Goal: Task Accomplishment & Management: Manage account settings

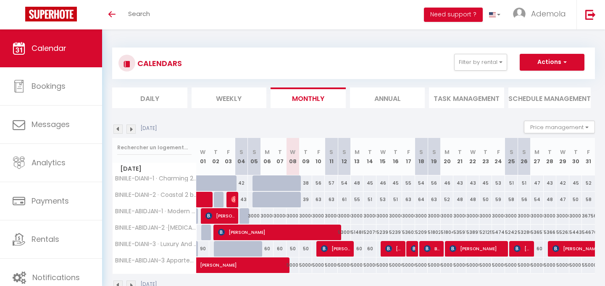
scroll to position [29, 0]
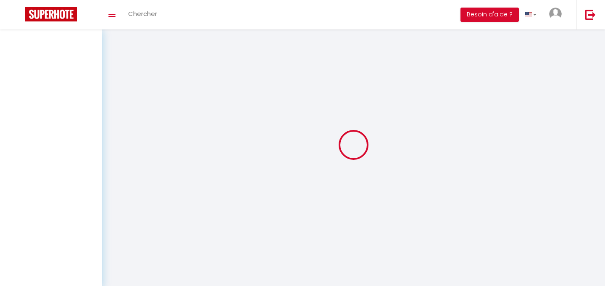
scroll to position [29, 0]
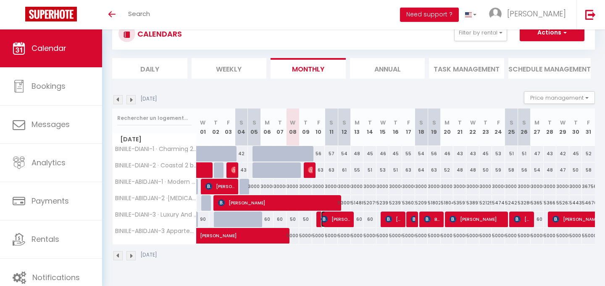
click at [332, 218] on span "[PERSON_NAME]" at bounding box center [336, 219] width 30 height 16
select select "OK"
select select "KO"
select select "0"
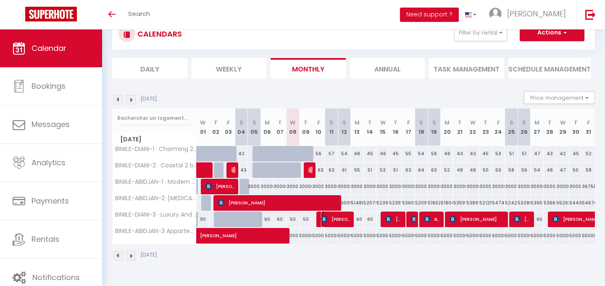
select select "1"
select select
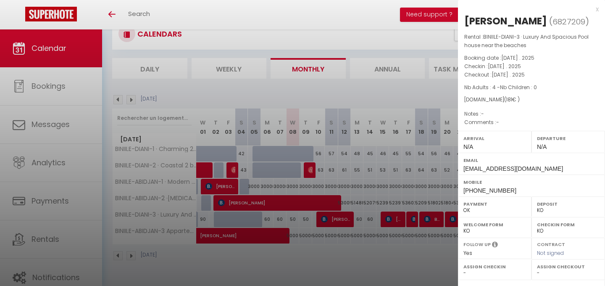
click at [337, 245] on div at bounding box center [302, 143] width 605 height 286
